Goal: Find specific page/section: Find specific page/section

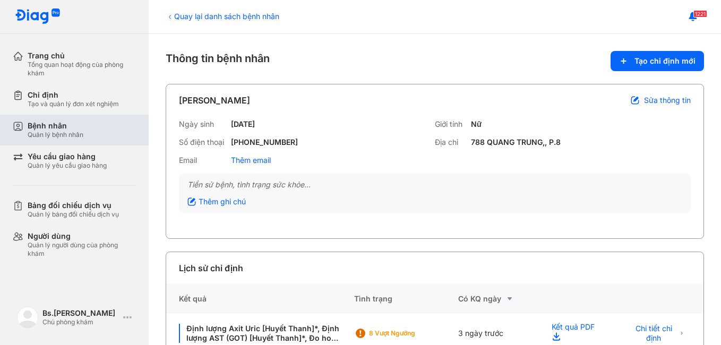
click at [66, 121] on div "Bệnh nhân" at bounding box center [56, 126] width 56 height 10
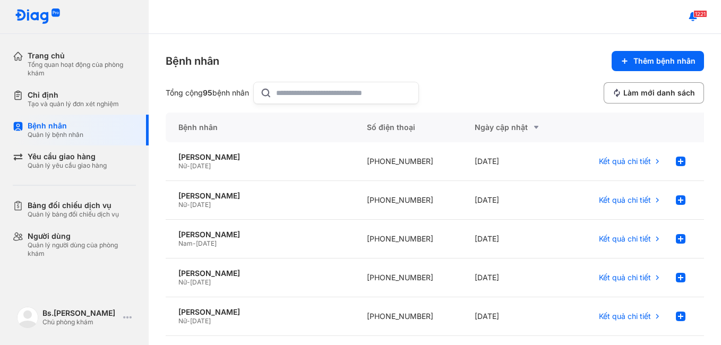
click at [326, 95] on input "text" at bounding box center [344, 92] width 136 height 21
type input "***"
click at [272, 155] on div "[PERSON_NAME]" at bounding box center [259, 157] width 163 height 10
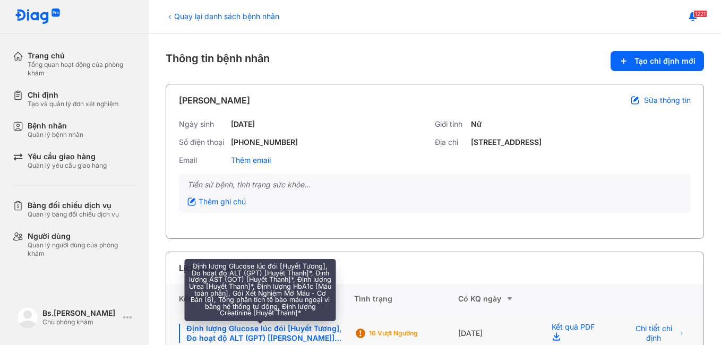
click at [298, 332] on div "Định lượng Glucose lúc đói [Huyết Tương], Đo hoạt độ ALT (GPT) [[PERSON_NAME]]*…" at bounding box center [260, 333] width 163 height 19
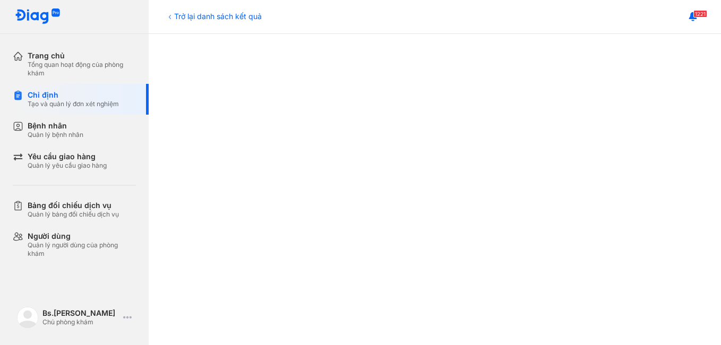
scroll to position [339, 0]
